Goal: Information Seeking & Learning: Find specific fact

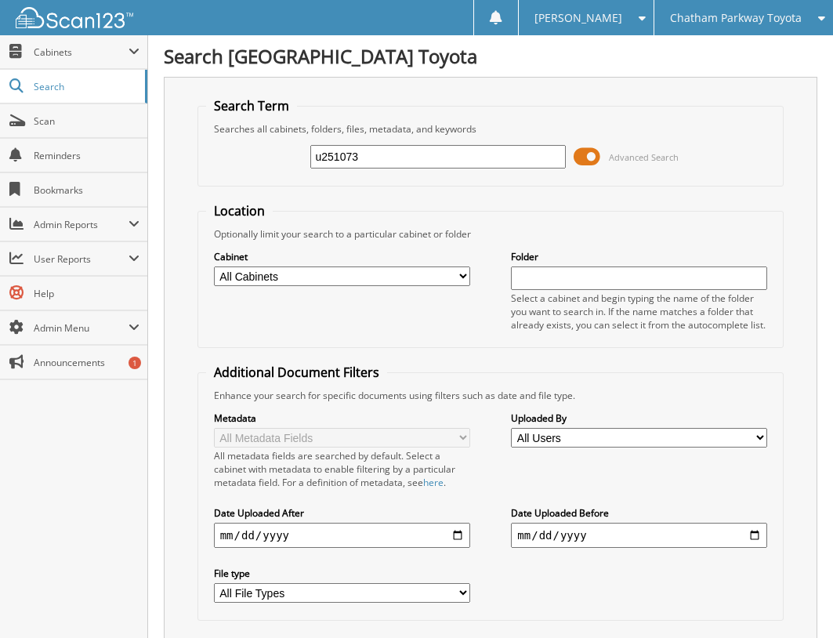
type input "u251073"
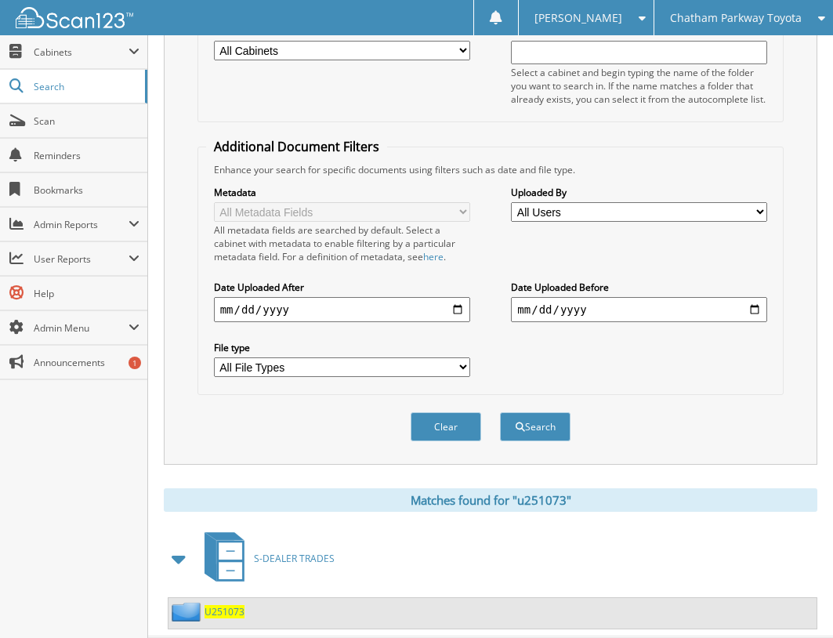
scroll to position [265, 0]
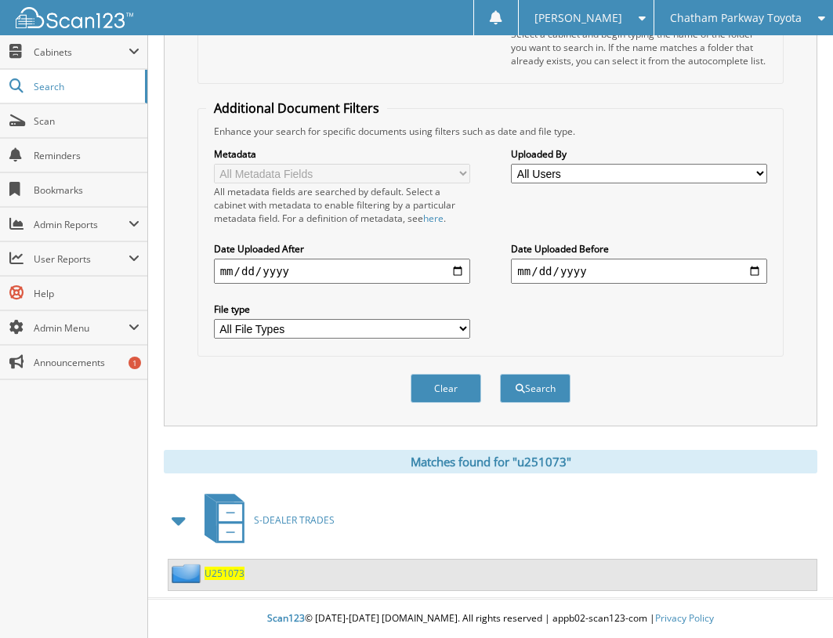
click at [214, 573] on span "U251073" at bounding box center [224, 572] width 40 height 13
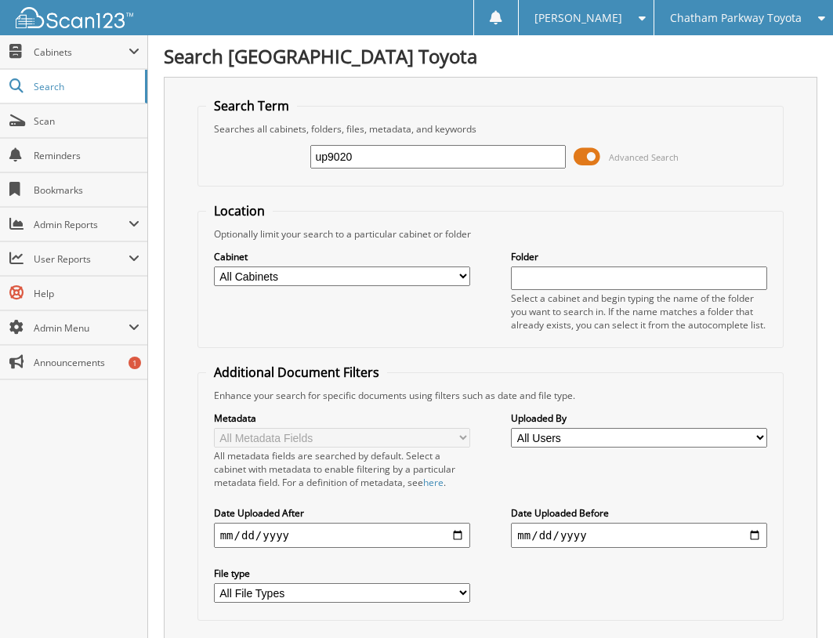
type input "up9020"
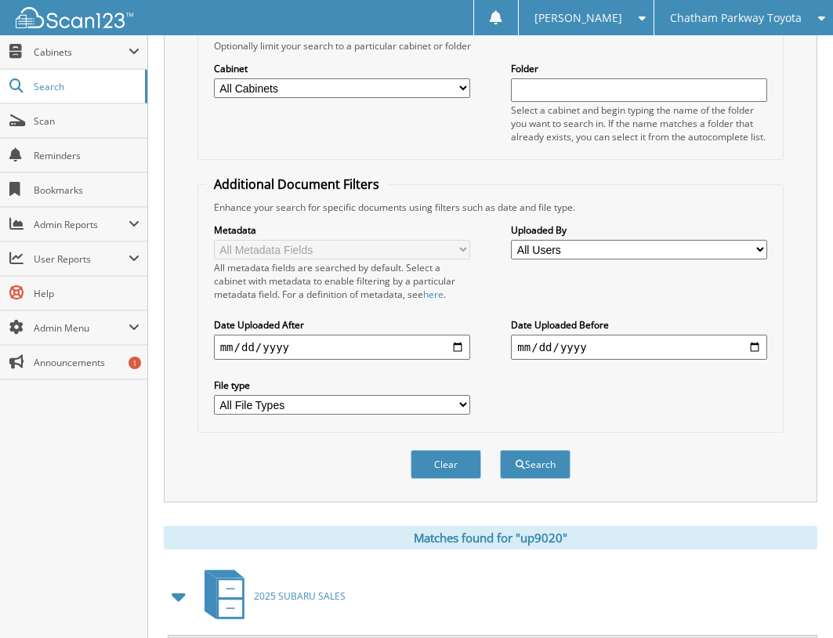
scroll to position [355, 0]
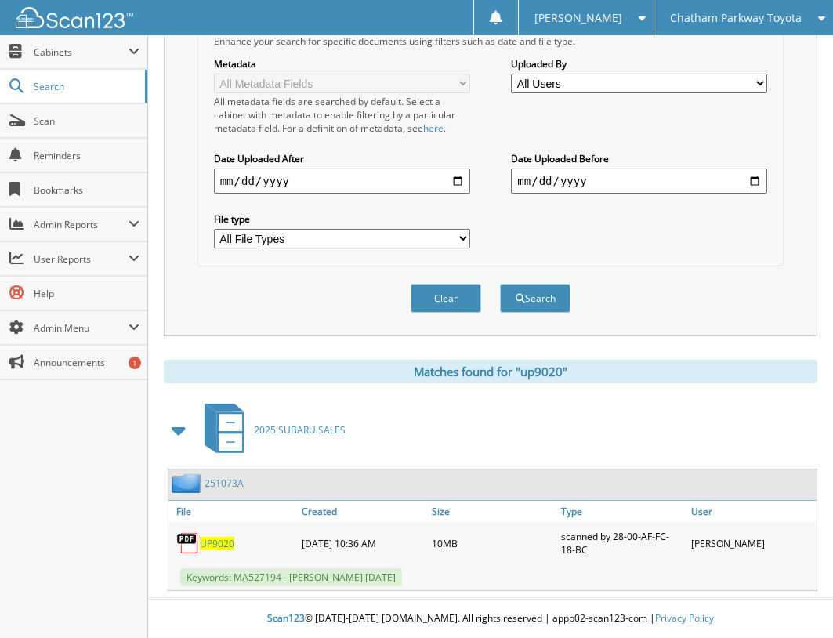
click at [230, 480] on link "251073A" at bounding box center [223, 482] width 39 height 13
